Goal: Task Accomplishment & Management: Use online tool/utility

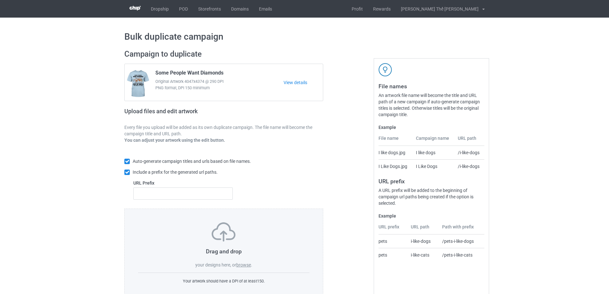
click at [246, 265] on label "browse" at bounding box center [243, 264] width 15 height 5
click at [0, 0] on input "browse" at bounding box center [0, 0] width 0 height 0
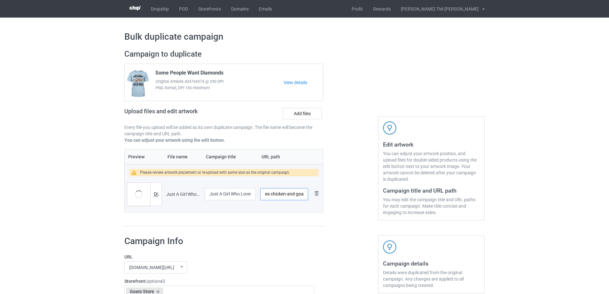
scroll to position [0, 41]
drag, startPoint x: 272, startPoint y: 194, endPoint x: 310, endPoint y: 195, distance: 38.4
click at [310, 195] on tr "Preview and edit artwork Just A Girl Who Loves Chicken And Goats.png Just A Gir…" at bounding box center [224, 194] width 198 height 36
type input "/g0308"
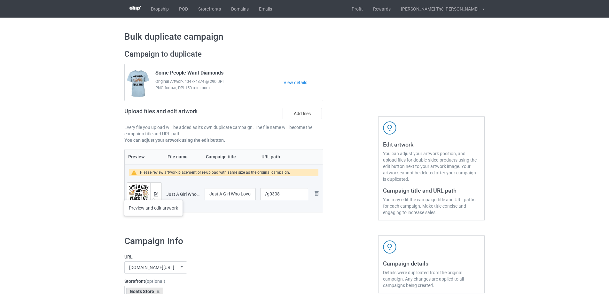
click at [153, 193] on div at bounding box center [155, 194] width 11 height 23
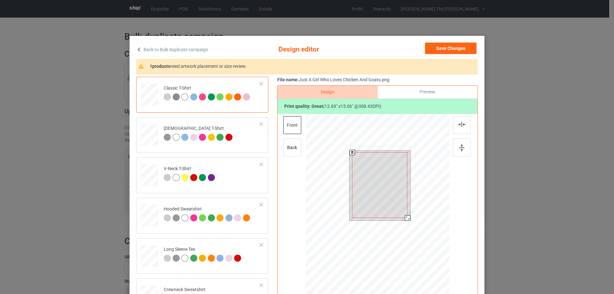
click at [405, 217] on div at bounding box center [407, 217] width 5 height 5
click at [395, 199] on div at bounding box center [381, 187] width 56 height 66
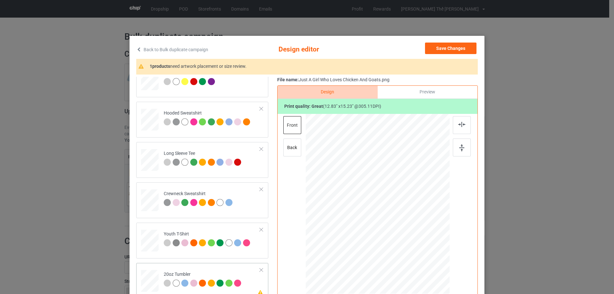
scroll to position [32, 0]
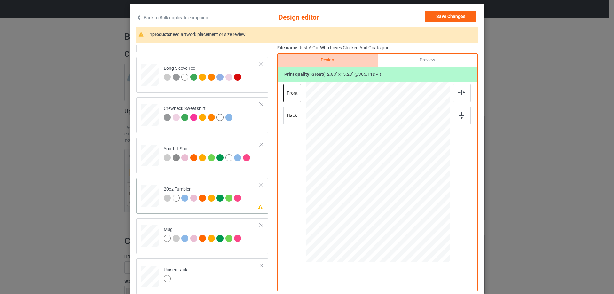
click at [205, 208] on td "Please review artwork placement 20oz Tumbler" at bounding box center [211, 194] width 103 height 28
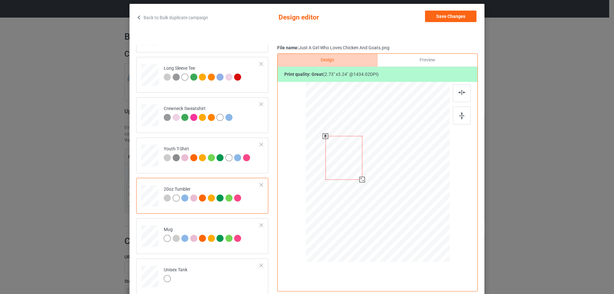
drag, startPoint x: 358, startPoint y: 177, endPoint x: 361, endPoint y: 180, distance: 4.1
click at [361, 180] on div at bounding box center [361, 179] width 5 height 5
click at [342, 167] on div at bounding box center [343, 160] width 37 height 44
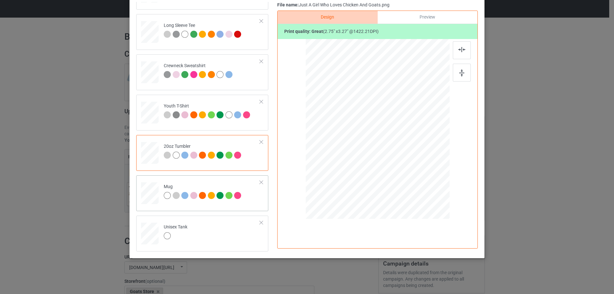
click at [198, 204] on td "Mug" at bounding box center [211, 192] width 103 height 28
click at [195, 237] on td "Unisex Tank" at bounding box center [211, 232] width 103 height 28
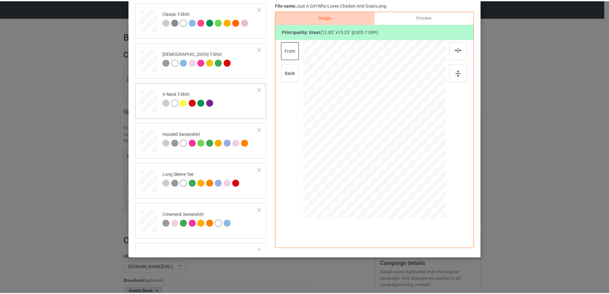
scroll to position [0, 0]
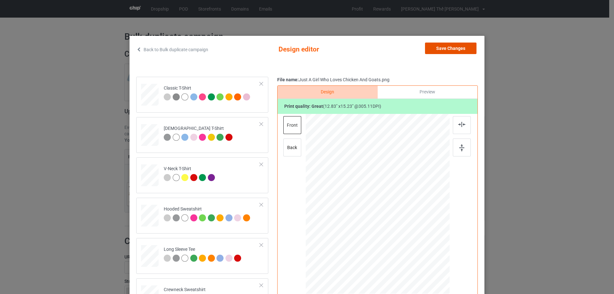
click at [446, 49] on button "Save Changes" at bounding box center [450, 49] width 51 height 12
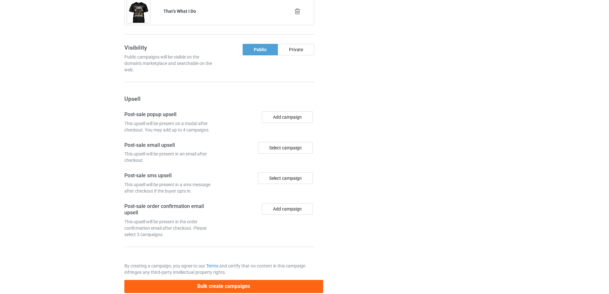
scroll to position [620, 0]
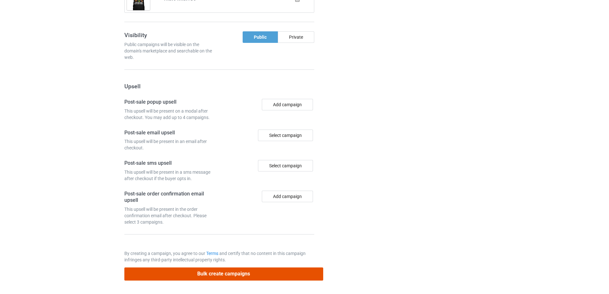
click at [235, 273] on button "Bulk create campaigns" at bounding box center [223, 273] width 199 height 13
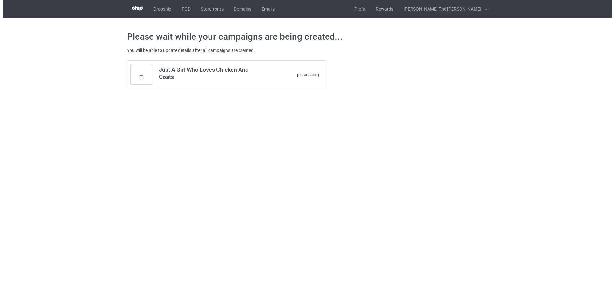
scroll to position [0, 0]
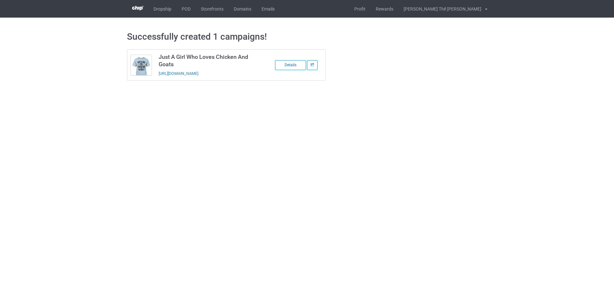
click at [284, 65] on div "Details" at bounding box center [290, 65] width 31 height 10
